Goal: Communication & Community: Answer question/provide support

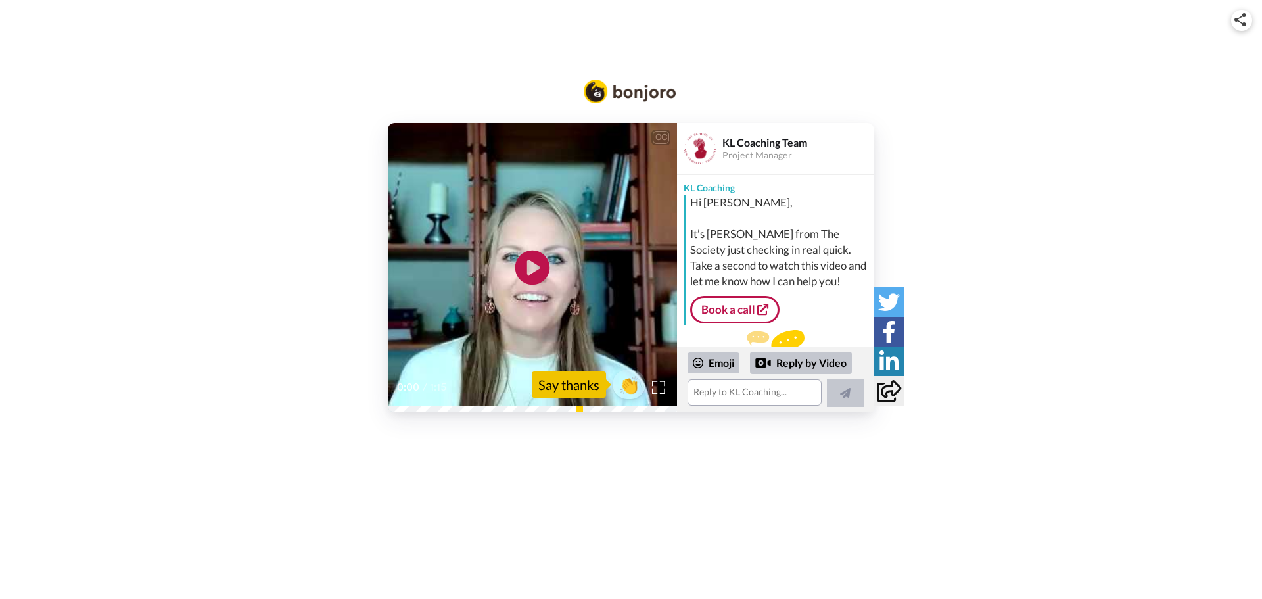
click at [533, 262] on icon at bounding box center [532, 268] width 35 height 35
click at [533, 272] on icon "Play/Pause" at bounding box center [532, 268] width 35 height 62
click at [714, 389] on textarea at bounding box center [755, 392] width 134 height 26
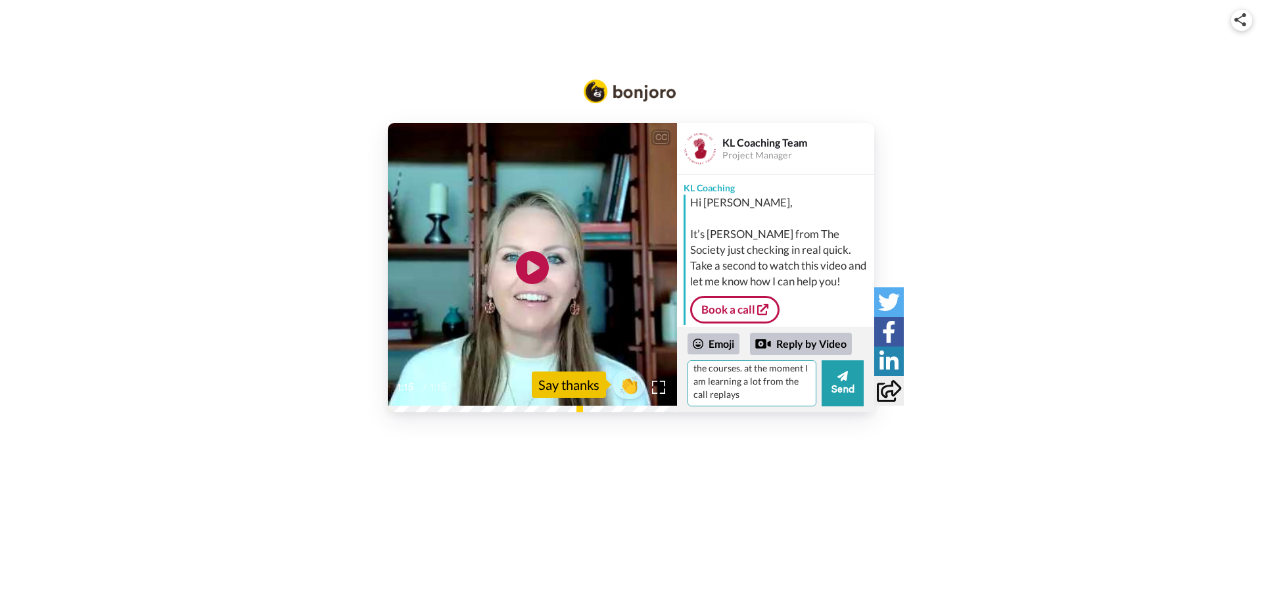
scroll to position [32, 0]
click at [745, 392] on textarea "thank you for checking in, I have actually unlocked all the courses. at the mom…" at bounding box center [752, 383] width 129 height 46
click at [782, 390] on textarea "thank you for checking in, I have actually unlocked all the courses. at the mom…" at bounding box center [752, 383] width 129 height 46
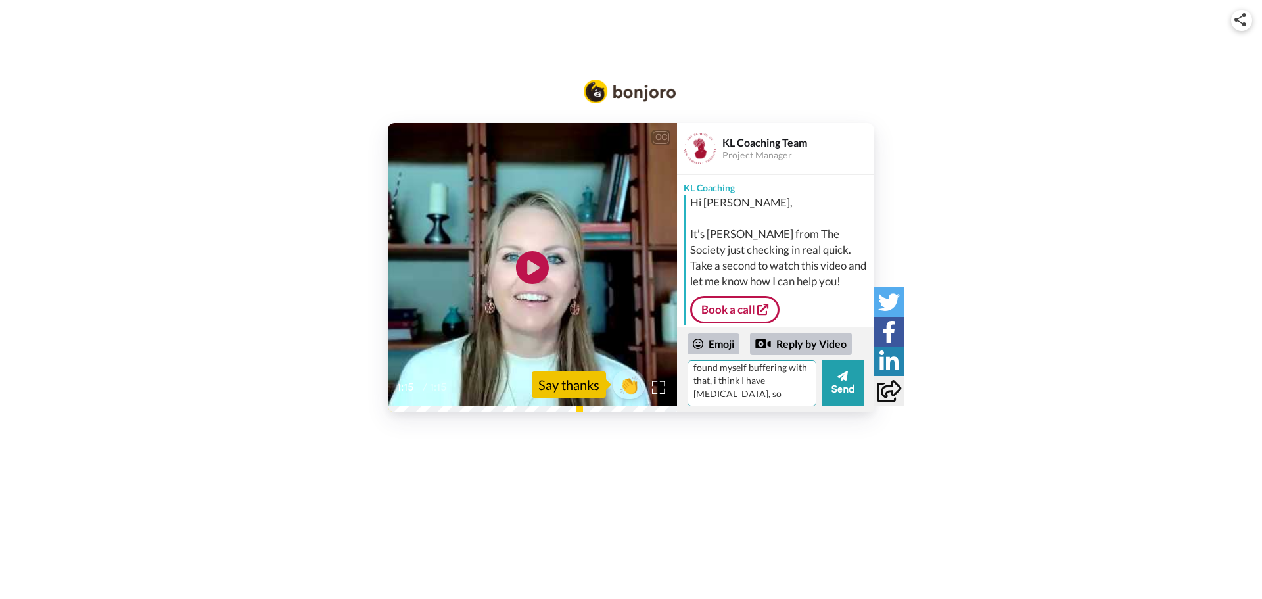
drag, startPoint x: 773, startPoint y: 388, endPoint x: 711, endPoint y: 378, distance: 63.2
click at [711, 378] on textarea "thank you for checking in, I have actually unlocked all the courses. at the mom…" at bounding box center [752, 383] width 129 height 46
drag, startPoint x: 759, startPoint y: 394, endPoint x: 749, endPoint y: 394, distance: 10.5
click at [749, 394] on textarea "thank you for checking in, I have actually unlocked all the courses. at the mom…" at bounding box center [752, 383] width 129 height 46
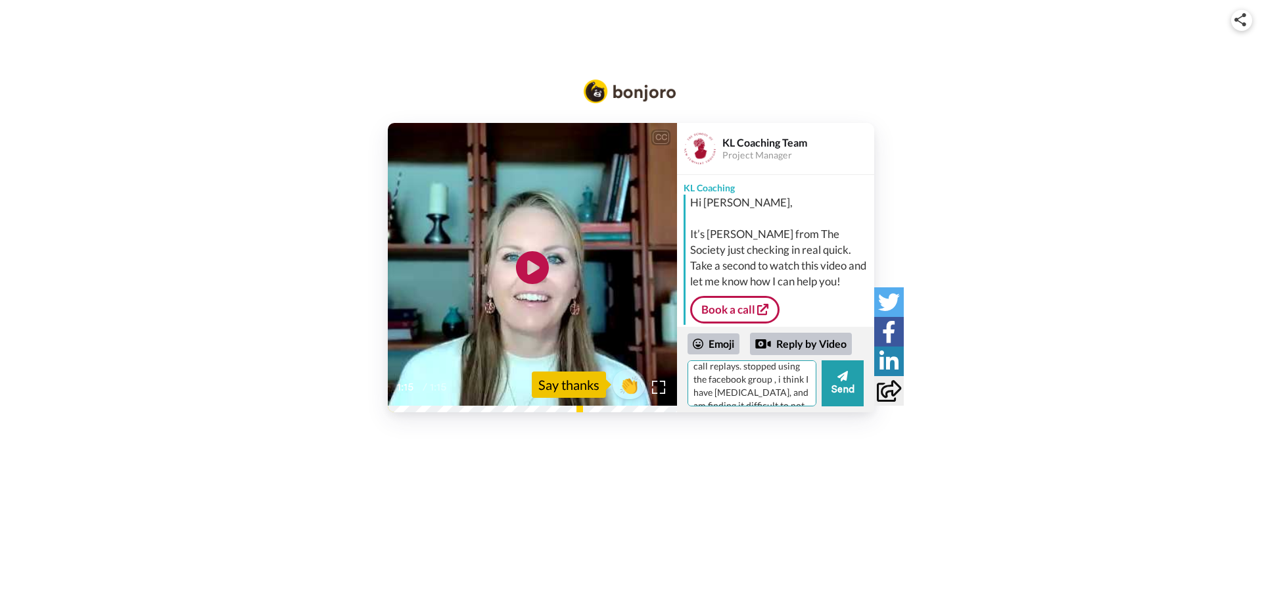
scroll to position [0, 0]
click at [749, 398] on textarea "thank you for checking in, I have actually unlocked all the courses. at the mom…" at bounding box center [752, 383] width 129 height 46
click at [802, 396] on textarea "thank you for checking in, I have actually unlocked all the courses. at the mom…" at bounding box center [752, 383] width 129 height 46
click at [799, 386] on textarea "thank you for checking in, I have actually unlocked all the courses. at the mom…" at bounding box center [752, 383] width 129 height 46
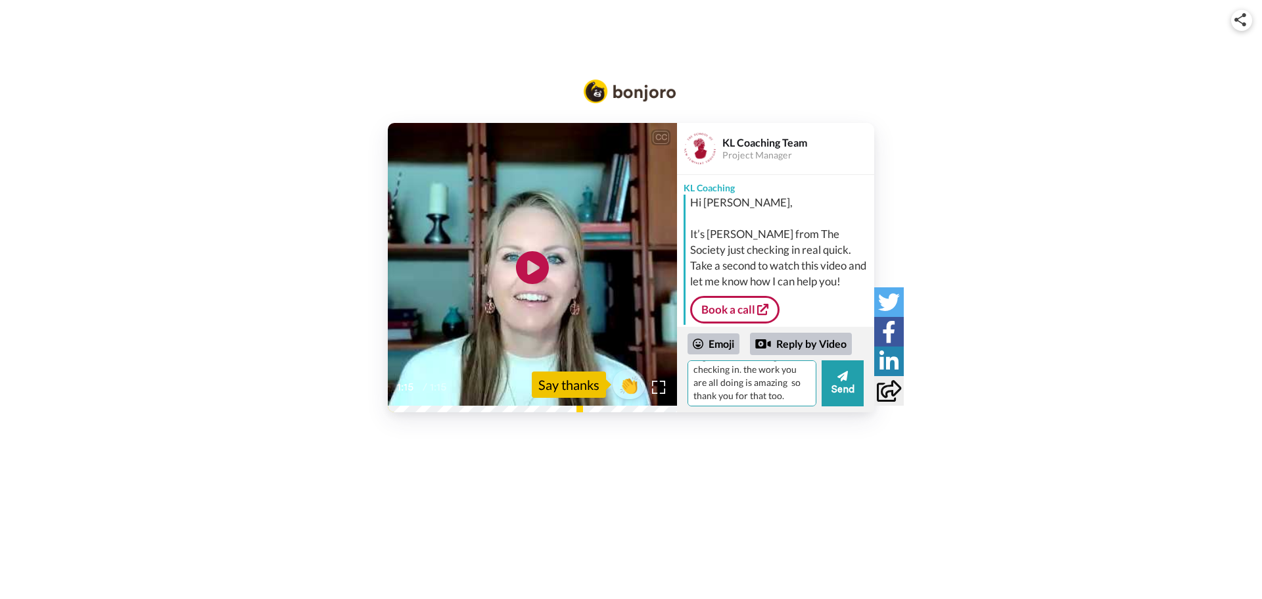
scroll to position [242, 0]
click at [755, 379] on textarea "thank you for checking in, I have actually unlocked all the courses. at the mom…" at bounding box center [752, 383] width 129 height 46
type textarea "thank you for checking in, I have actually unlocked all the courses. at the mom…"
click at [848, 385] on button "Send" at bounding box center [843, 383] width 42 height 46
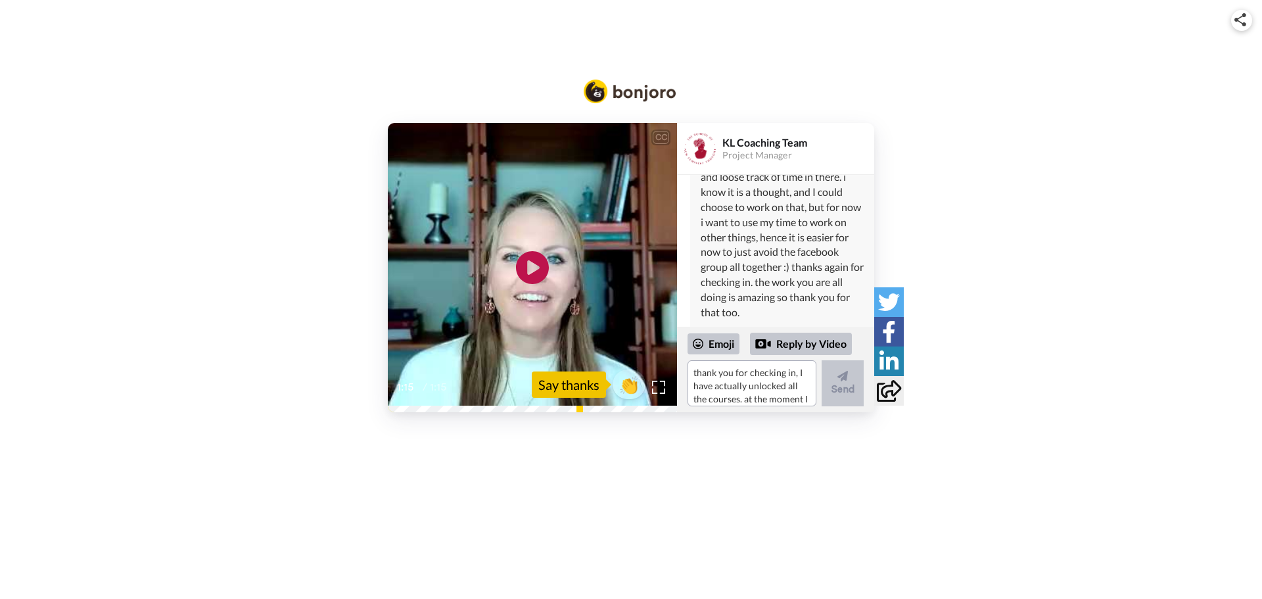
scroll to position [324, 0]
